Goal: Navigation & Orientation: Find specific page/section

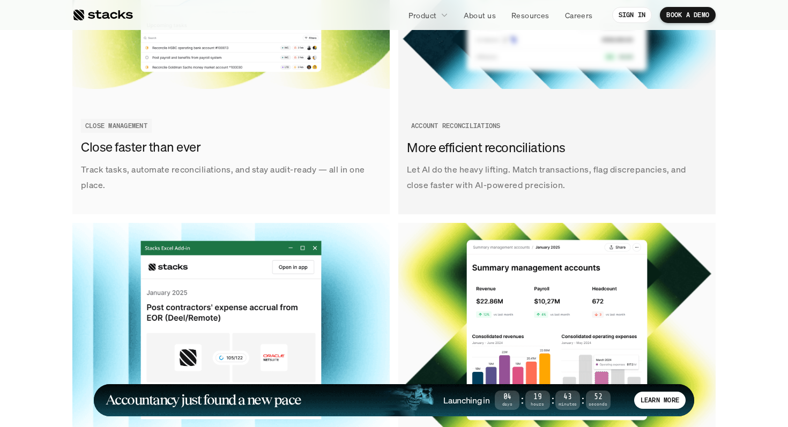
scroll to position [1440, 0]
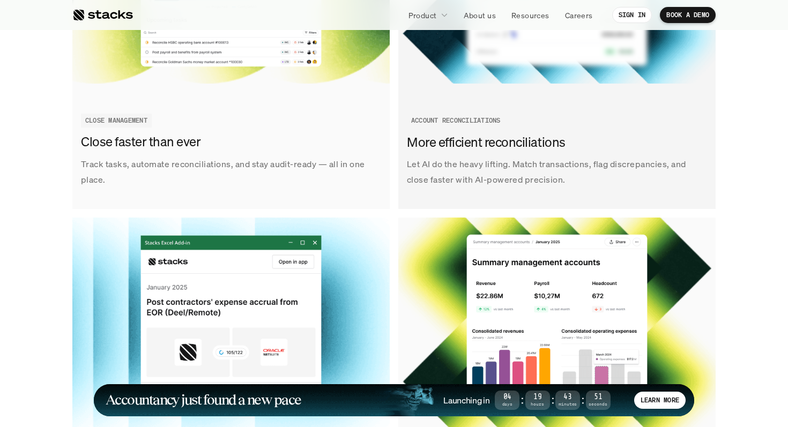
click at [532, 86] on link "SEE ACCOUNT RECONCILIATIONS Let AI do the heavy lifting. Match transactions, fl…" at bounding box center [556, 39] width 317 height 340
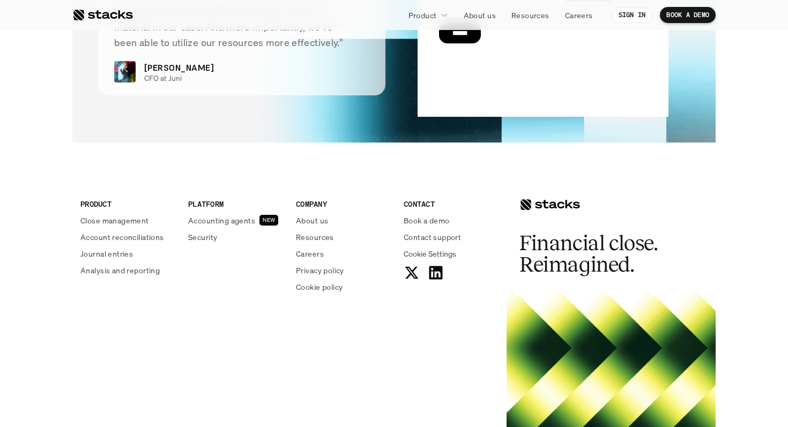
scroll to position [2689, 0]
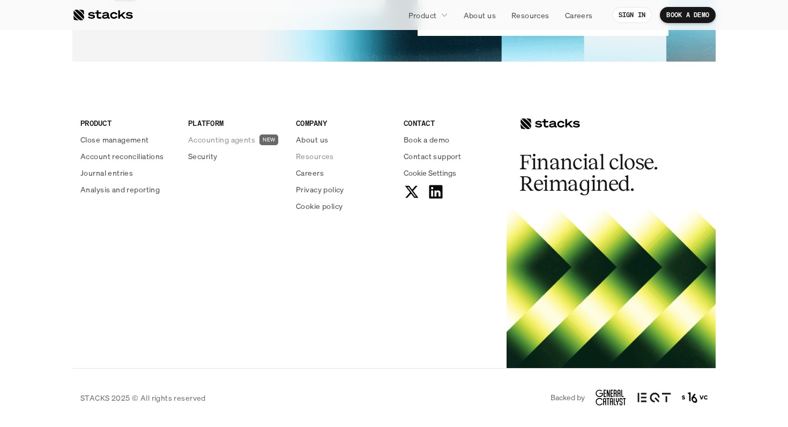
click at [217, 141] on p "Accounting agents" at bounding box center [221, 139] width 67 height 11
